Goal: Contribute content

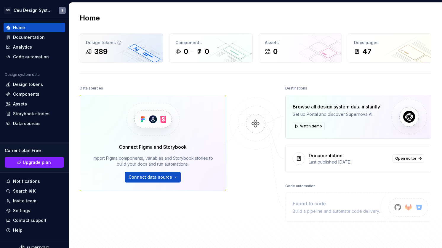
click at [124, 53] on div "389" at bounding box center [121, 51] width 71 height 9
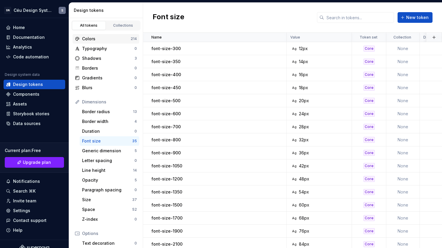
click at [91, 39] on div "Colors" at bounding box center [106, 39] width 49 height 6
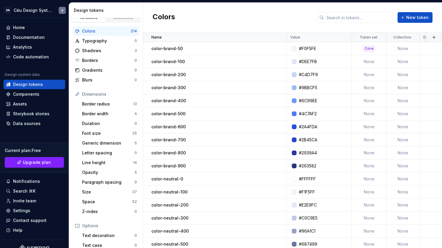
scroll to position [12, 0]
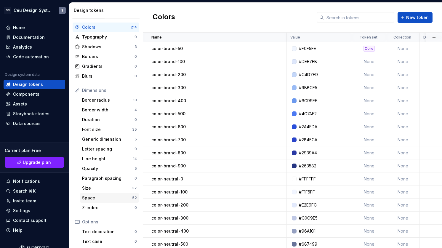
click at [102, 196] on div "Space" at bounding box center [107, 198] width 50 height 6
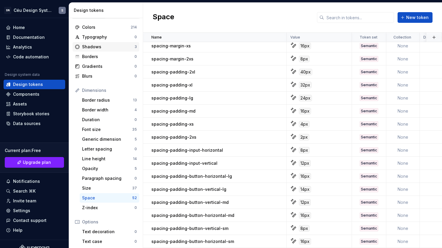
scroll to position [4, 0]
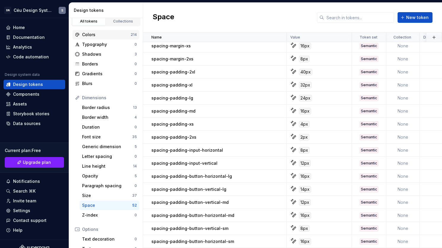
click at [105, 34] on div "Colors" at bounding box center [106, 35] width 49 height 6
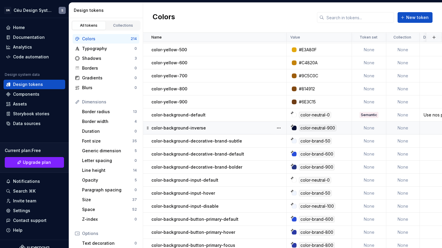
scroll to position [1504, 0]
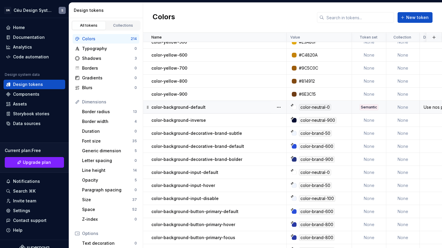
click at [178, 106] on p "color-background-default" at bounding box center [178, 107] width 54 height 6
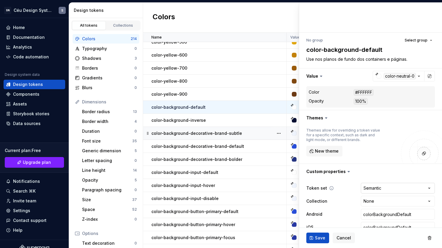
scroll to position [43, 0]
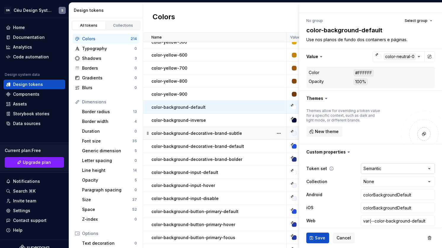
click at [366, 169] on html "SN Céu Design System S Home Documentation Analytics Code automation Design syst…" at bounding box center [221, 124] width 442 height 248
click at [338, 187] on html "SN Céu Design System S Home Documentation Analytics Code automation Design syst…" at bounding box center [221, 124] width 442 height 248
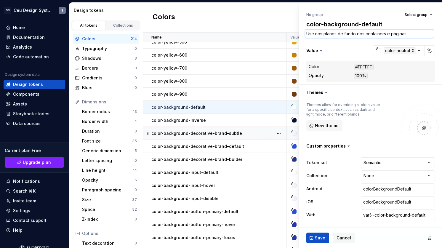
click at [320, 34] on textarea "Use nos planos de fundo dos containers e páginas." at bounding box center [369, 34] width 128 height 8
click at [320, 236] on span "Save" at bounding box center [320, 238] width 10 height 6
type textarea "*"
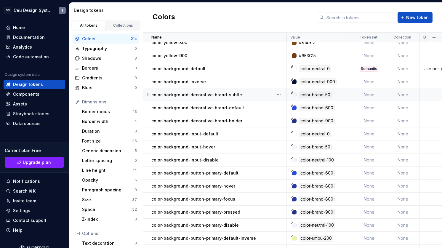
scroll to position [1461, 0]
